Goal: Task Accomplishment & Management: Manage account settings

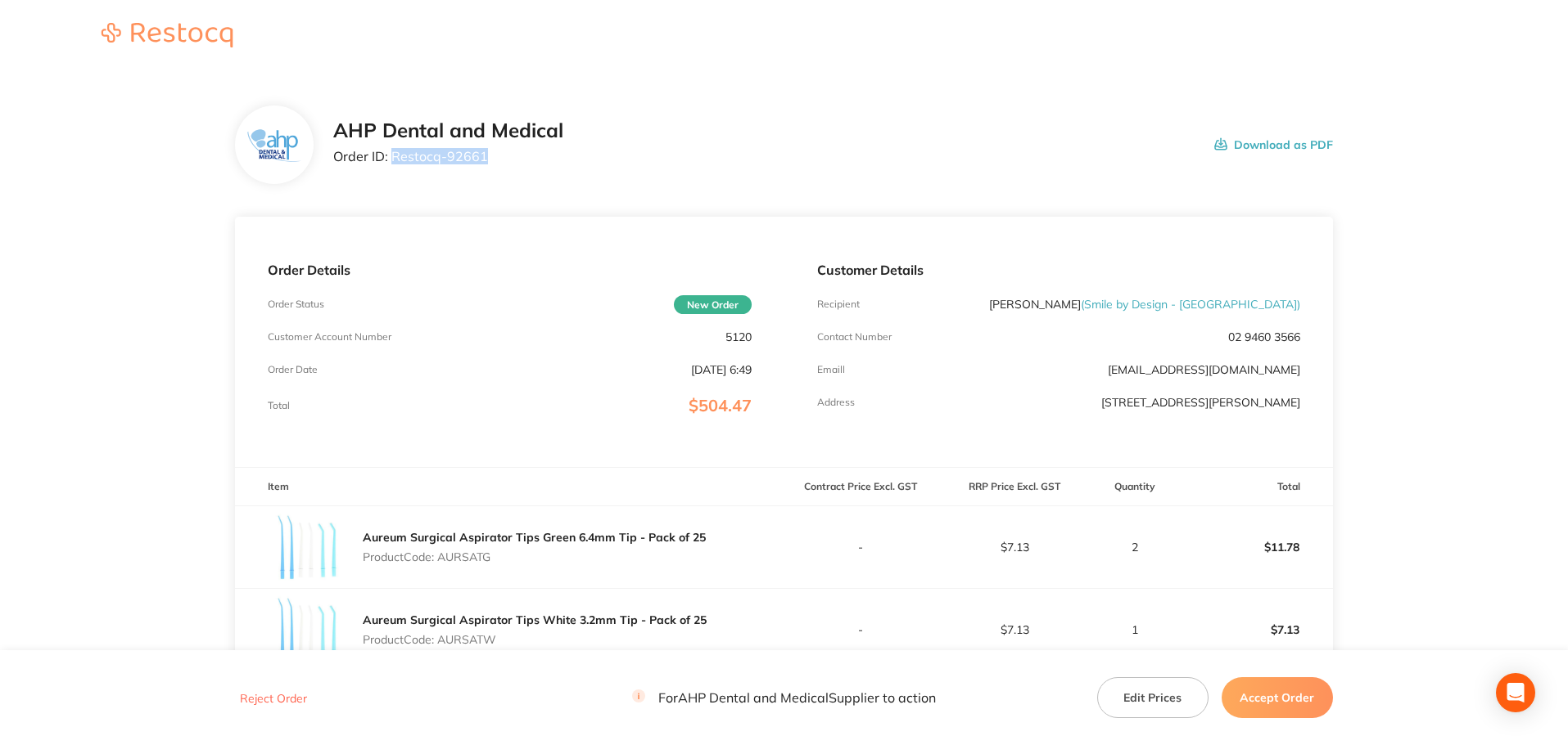
drag, startPoint x: 490, startPoint y: 160, endPoint x: 394, endPoint y: 158, distance: 96.0
click at [394, 158] on p "Order ID: Restocq- 92661" at bounding box center [448, 156] width 230 height 15
copy p "Restocq- 92661"
drag, startPoint x: 461, startPoint y: 557, endPoint x: 443, endPoint y: 556, distance: 18.0
click at [443, 556] on p "Product Code: AURSATG" at bounding box center [534, 557] width 343 height 13
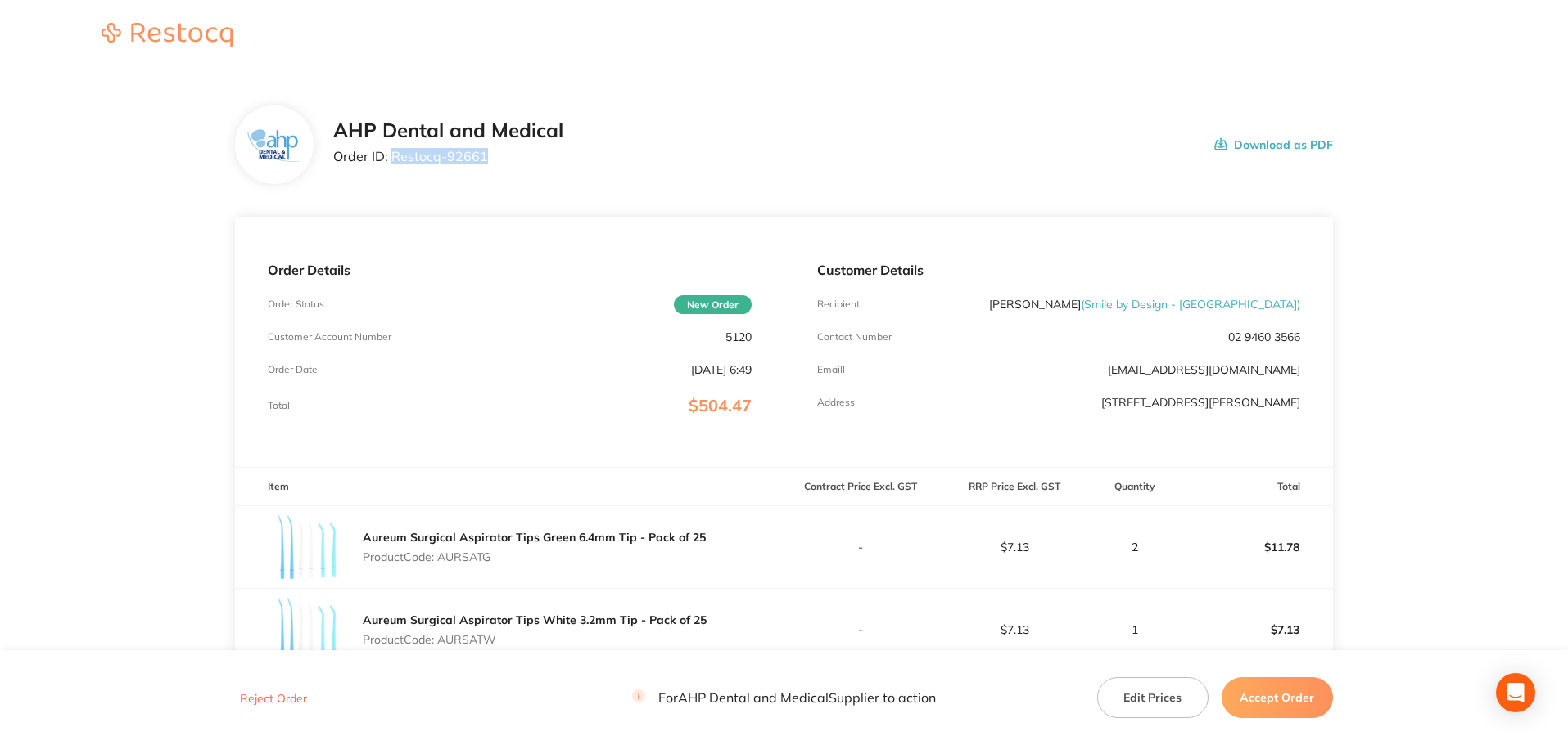
copy p "AURSATG"
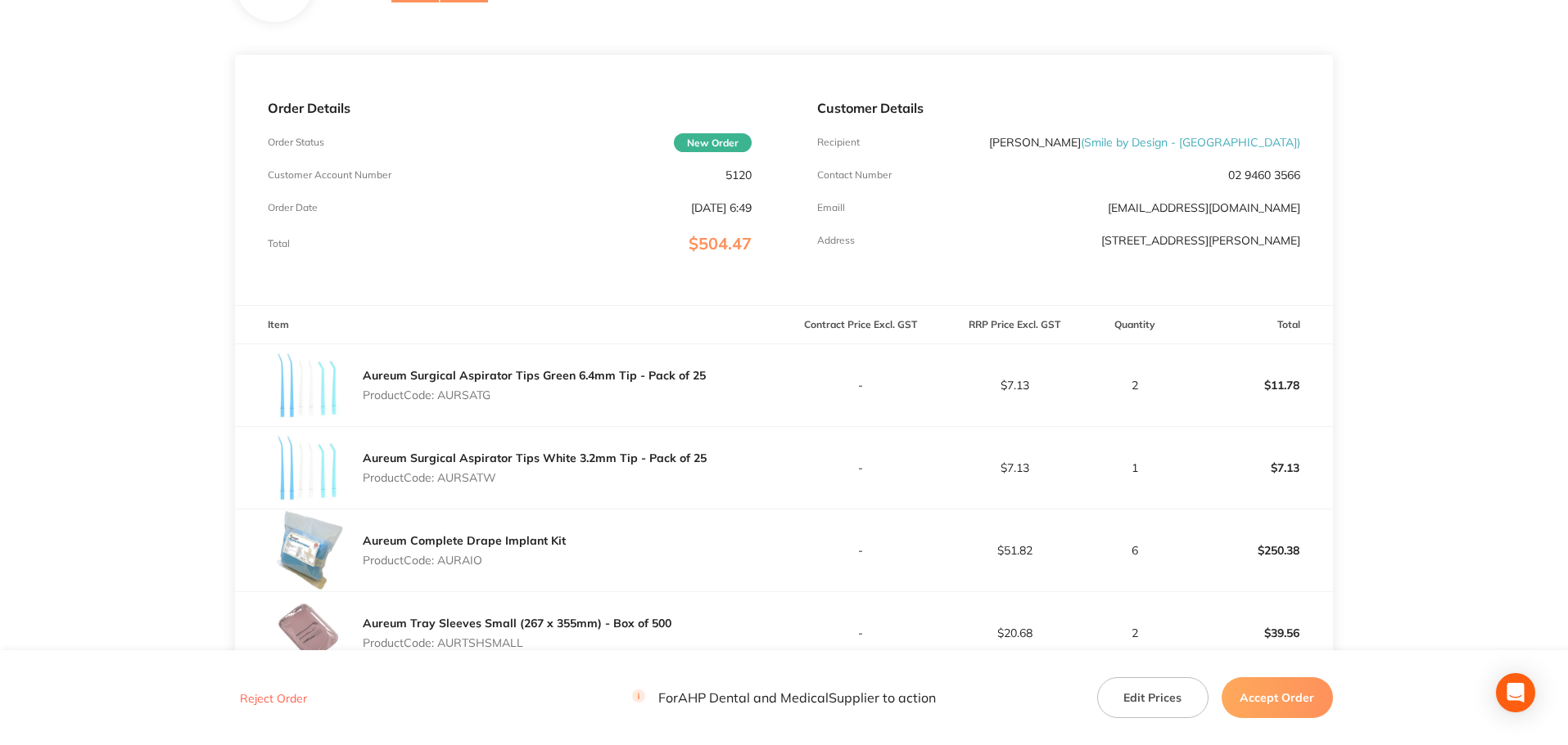
scroll to position [164, 0]
drag, startPoint x: 508, startPoint y: 478, endPoint x: 444, endPoint y: 477, distance: 64.0
click at [444, 477] on p "Product Code: AURSATW" at bounding box center [534, 476] width 344 height 13
copy p "AURSATW"
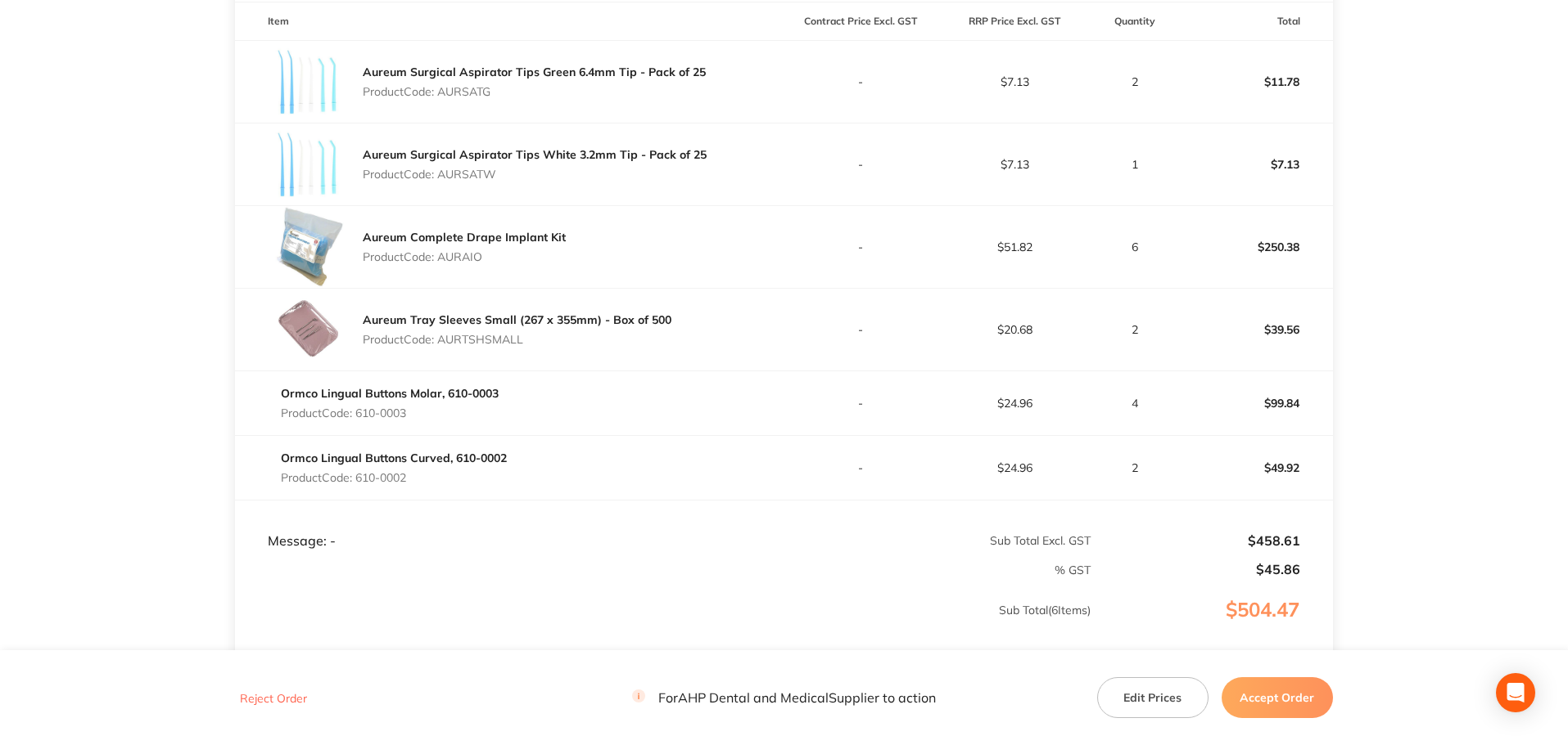
scroll to position [491, 0]
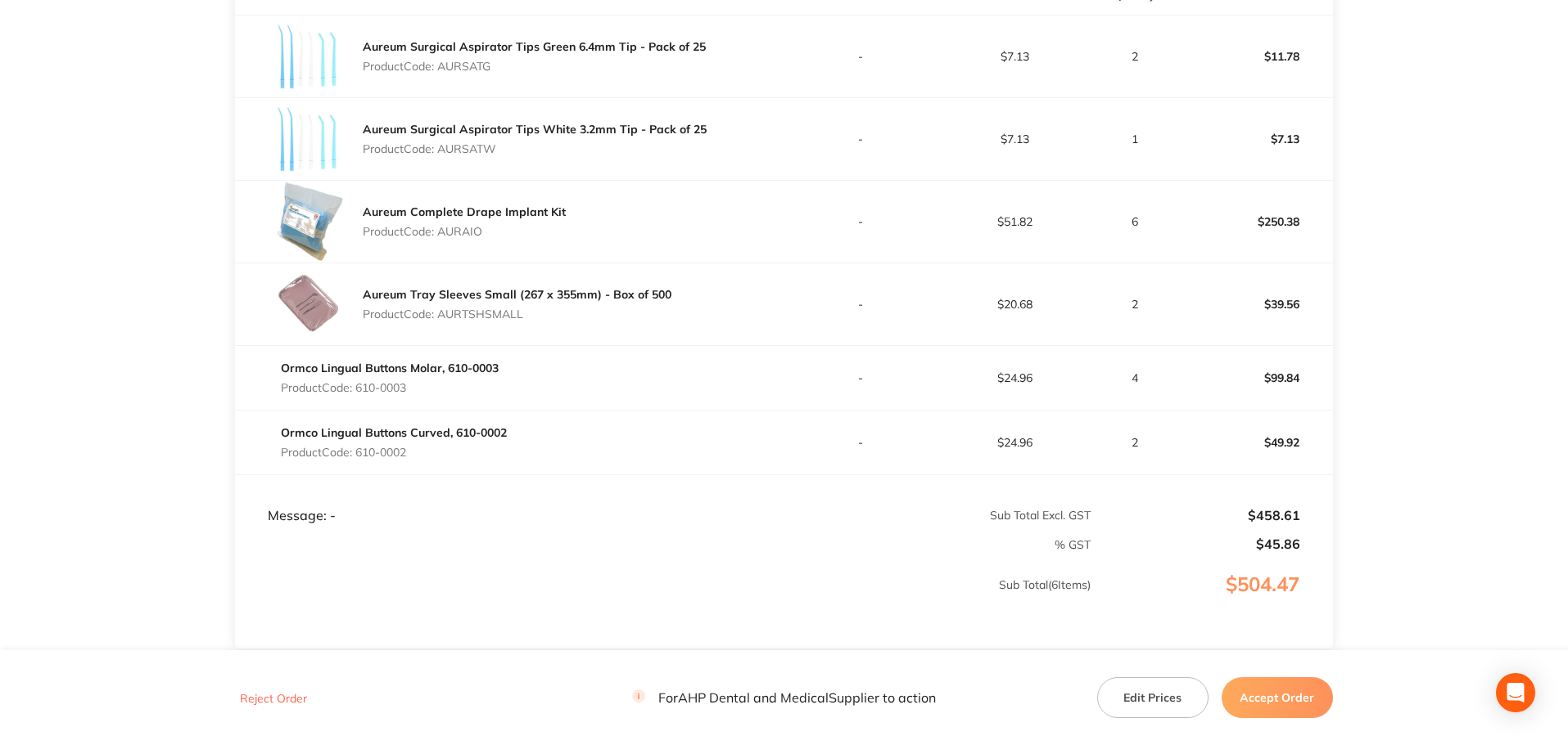
drag, startPoint x: 417, startPoint y: 452, endPoint x: 360, endPoint y: 451, distance: 57.0
click at [360, 451] on p "Product Code: 610-0002" at bounding box center [393, 453] width 226 height 13
copy p "610-0002"
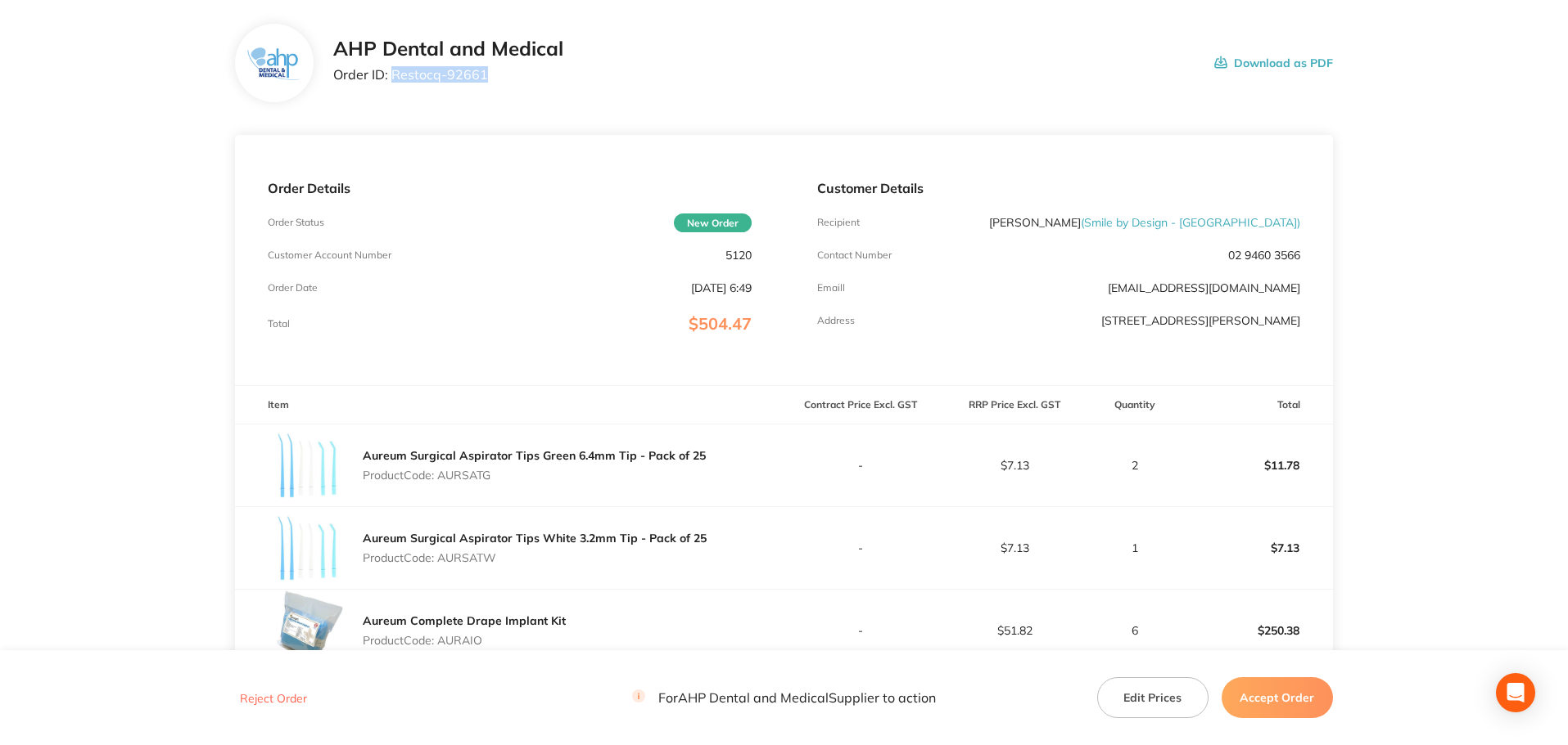
click at [1238, 696] on button "Accept Order" at bounding box center [1277, 697] width 111 height 41
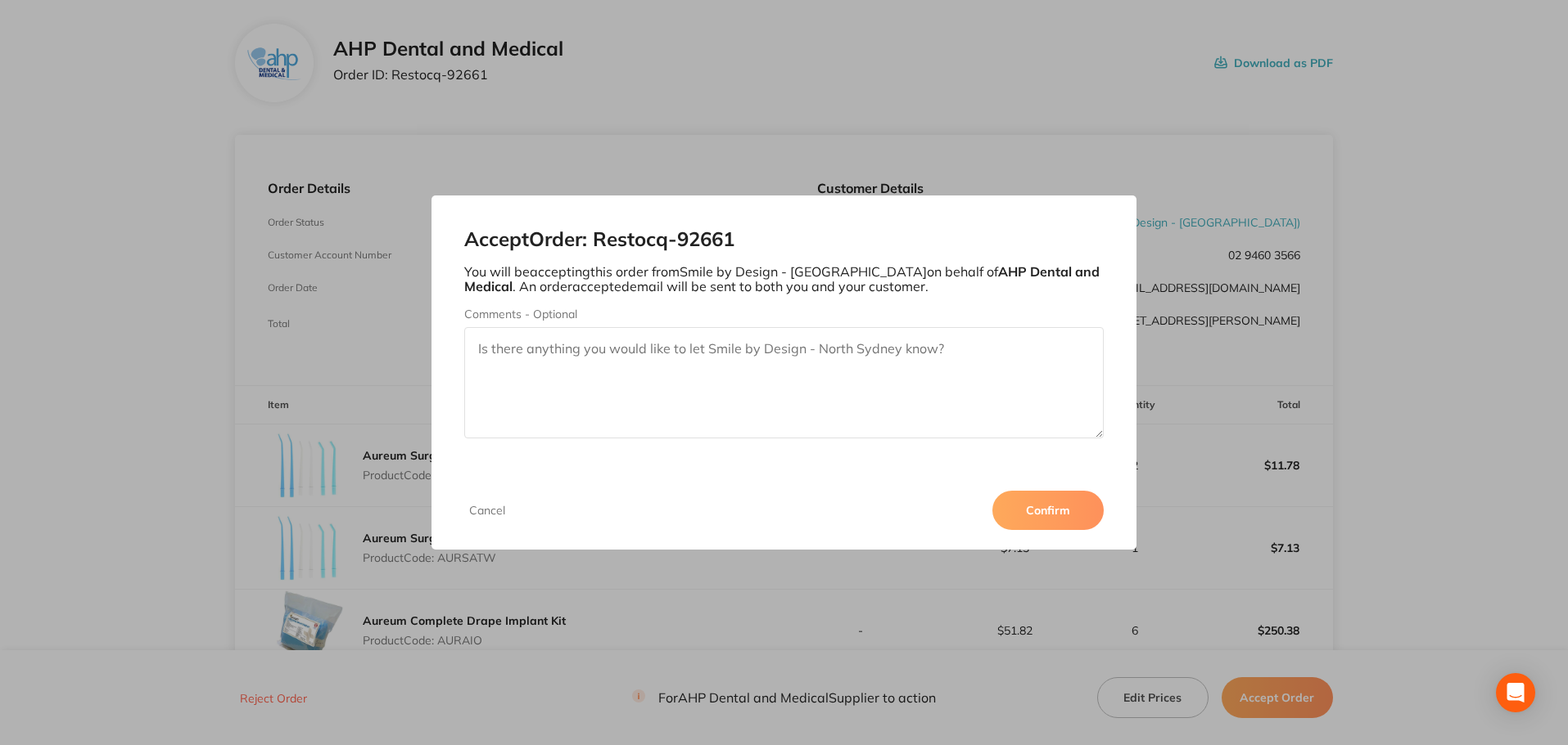
click at [746, 385] on textarea "Comments - Optional" at bounding box center [784, 382] width 640 height 111
type textarea "Thank you for your order. Please note that this will not be dispatched until yo…"
drag, startPoint x: 1073, startPoint y: 522, endPoint x: 878, endPoint y: 419, distance: 220.5
click at [1073, 519] on button "Confirm" at bounding box center [1048, 510] width 111 height 39
